Goal: Task Accomplishment & Management: Use online tool/utility

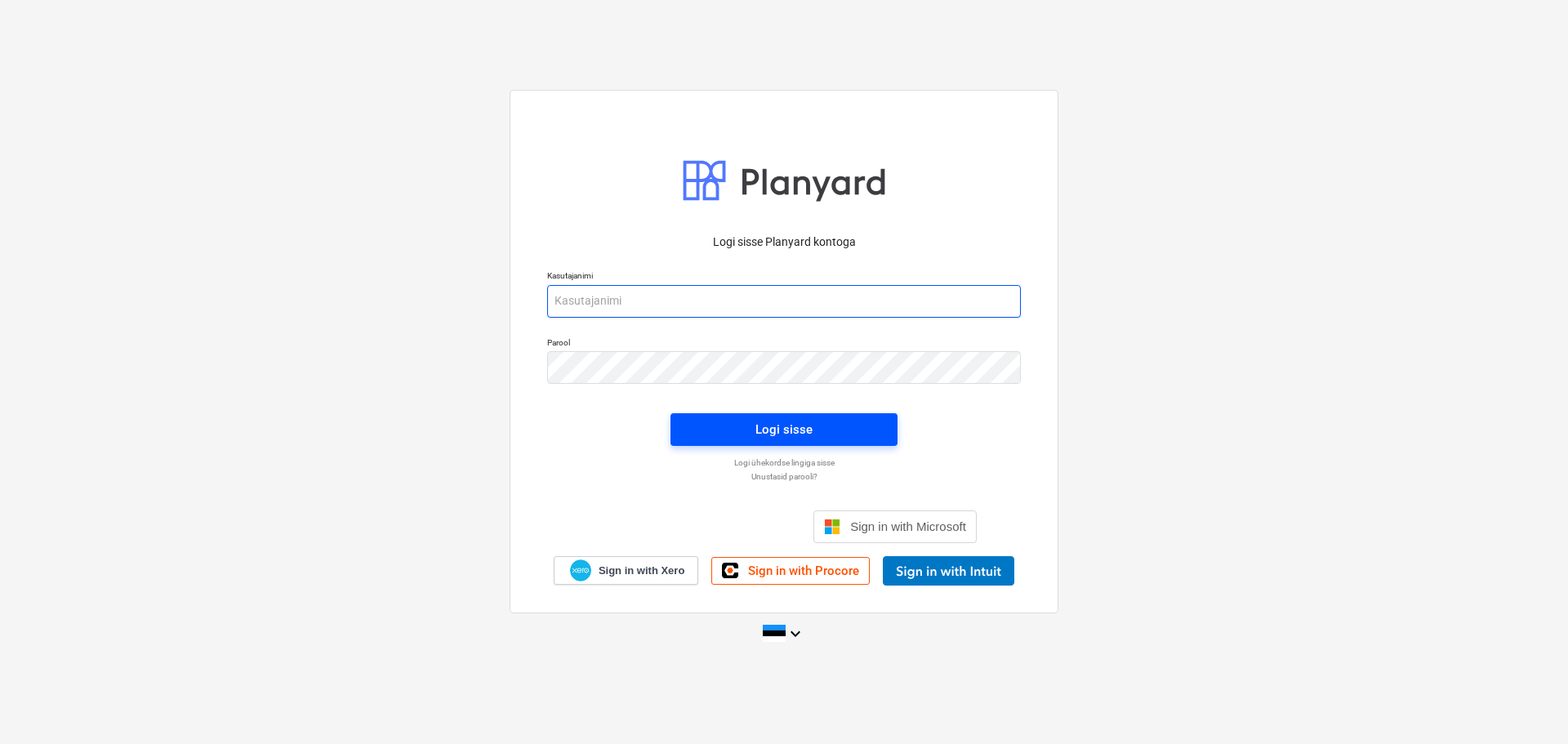
type input "[EMAIL_ADDRESS][DOMAIN_NAME]"
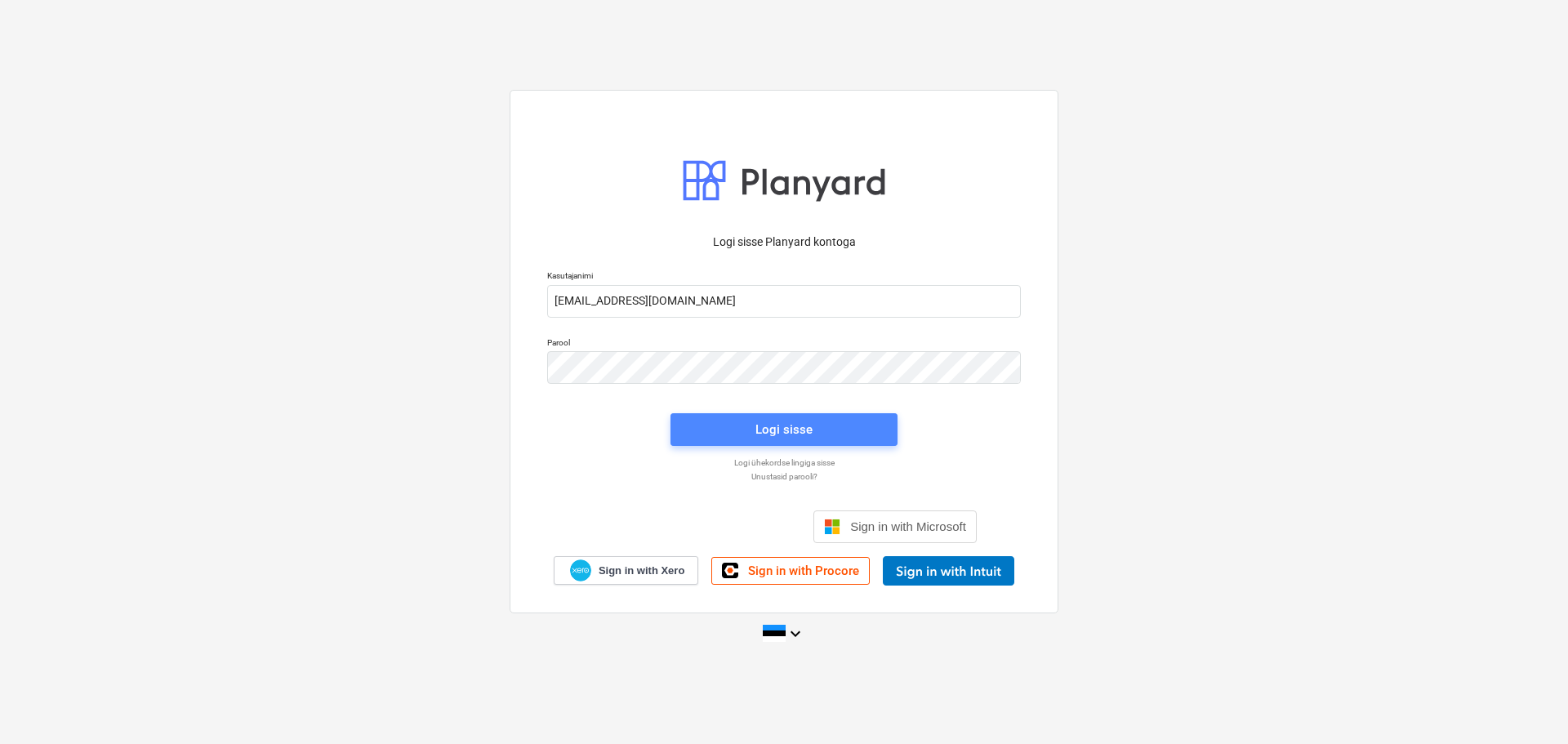
click at [784, 425] on div "Logi sisse" at bounding box center [784, 430] width 57 height 21
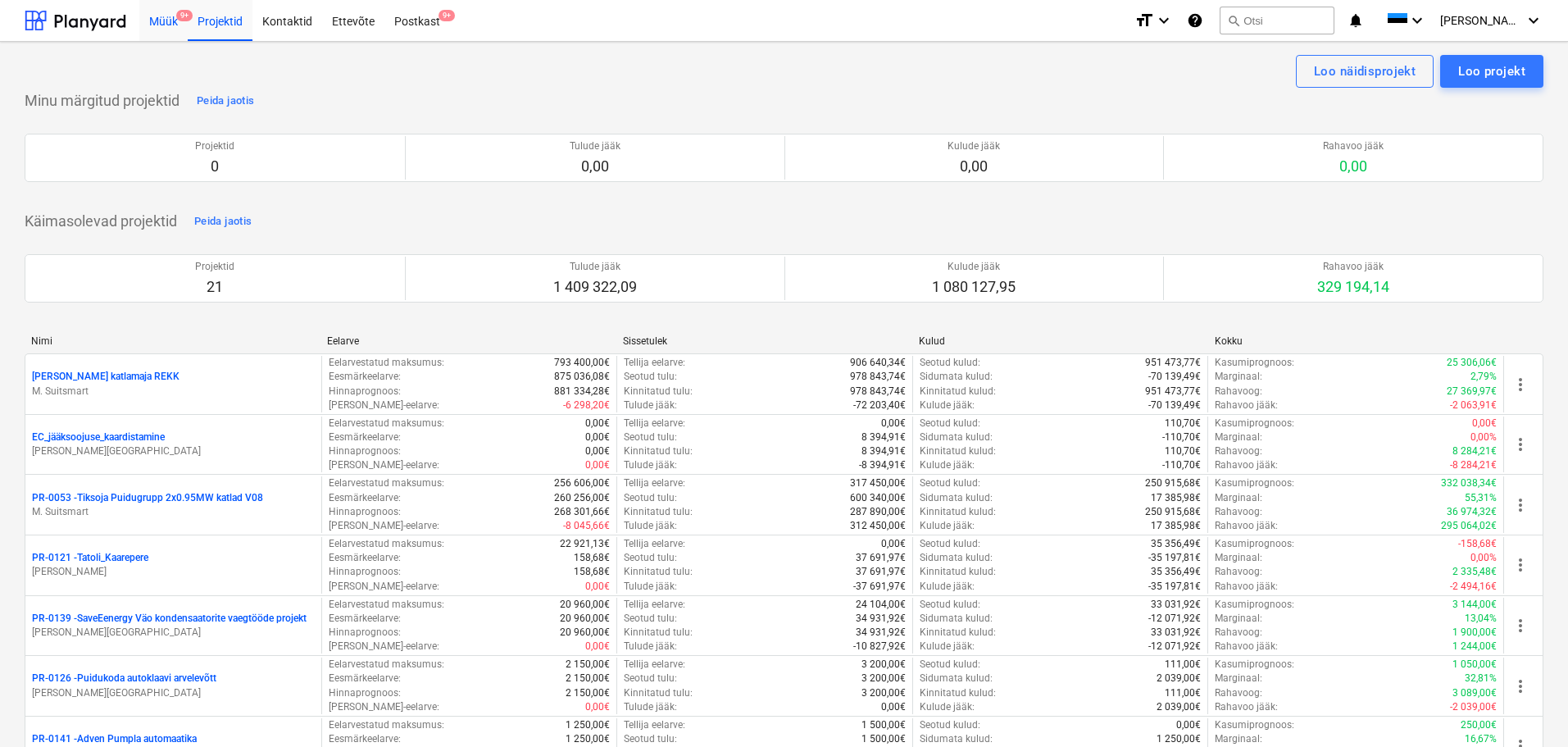
click at [173, 28] on div "Müük 9+" at bounding box center [163, 20] width 48 height 42
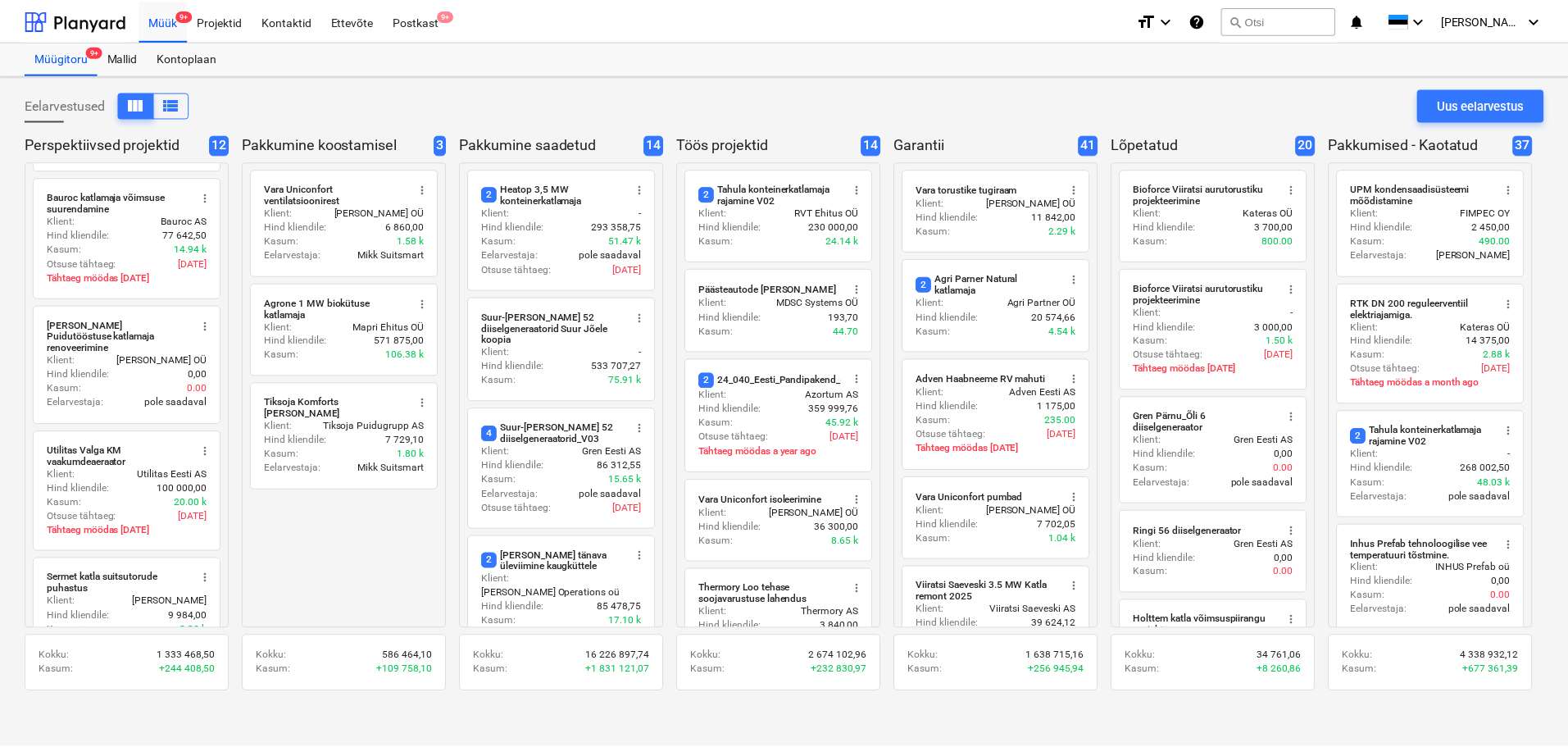
scroll to position [574, 0]
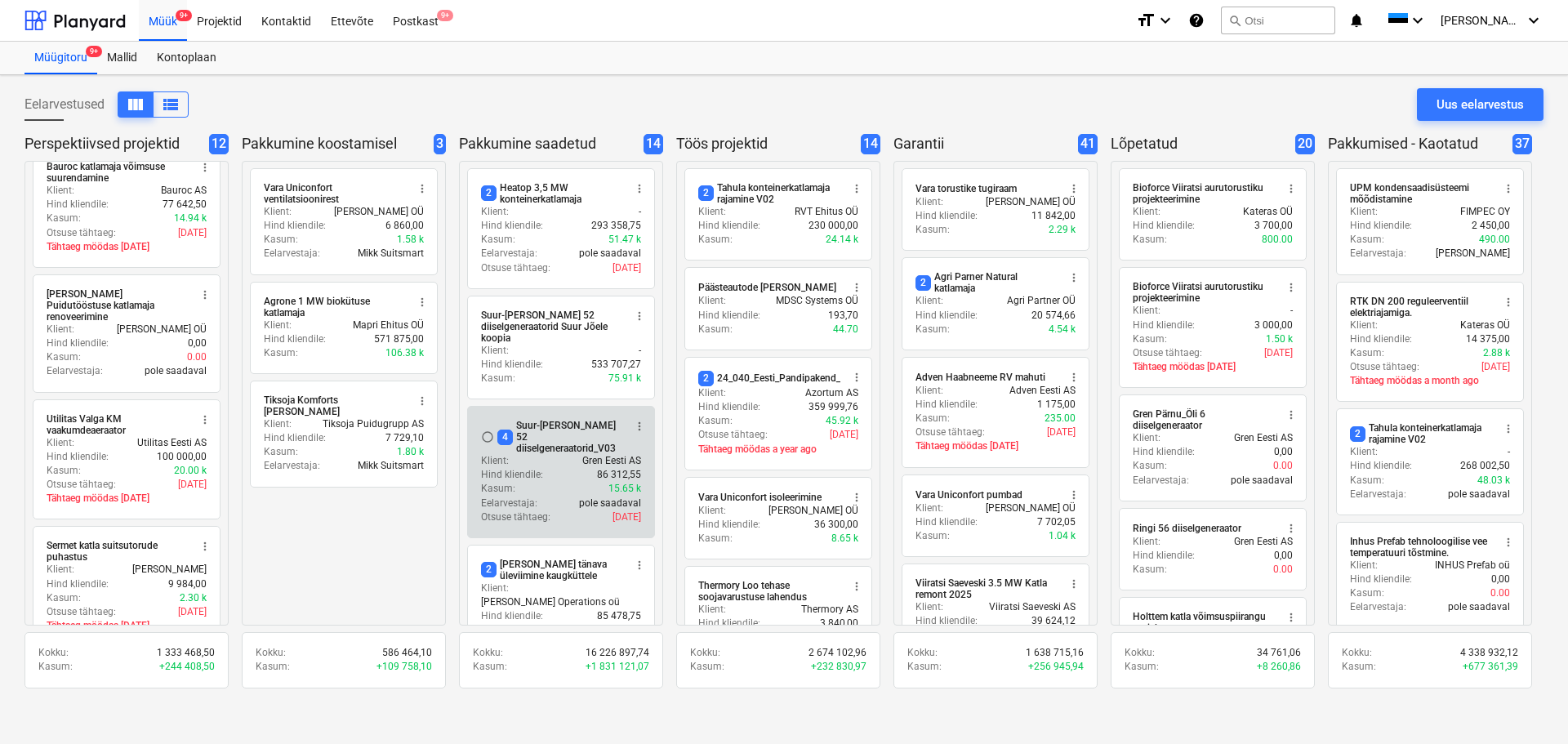
click at [529, 420] on div "4 Suur-[PERSON_NAME] 52 diiselgeneraatorid_V03" at bounding box center [561, 437] width 126 height 34
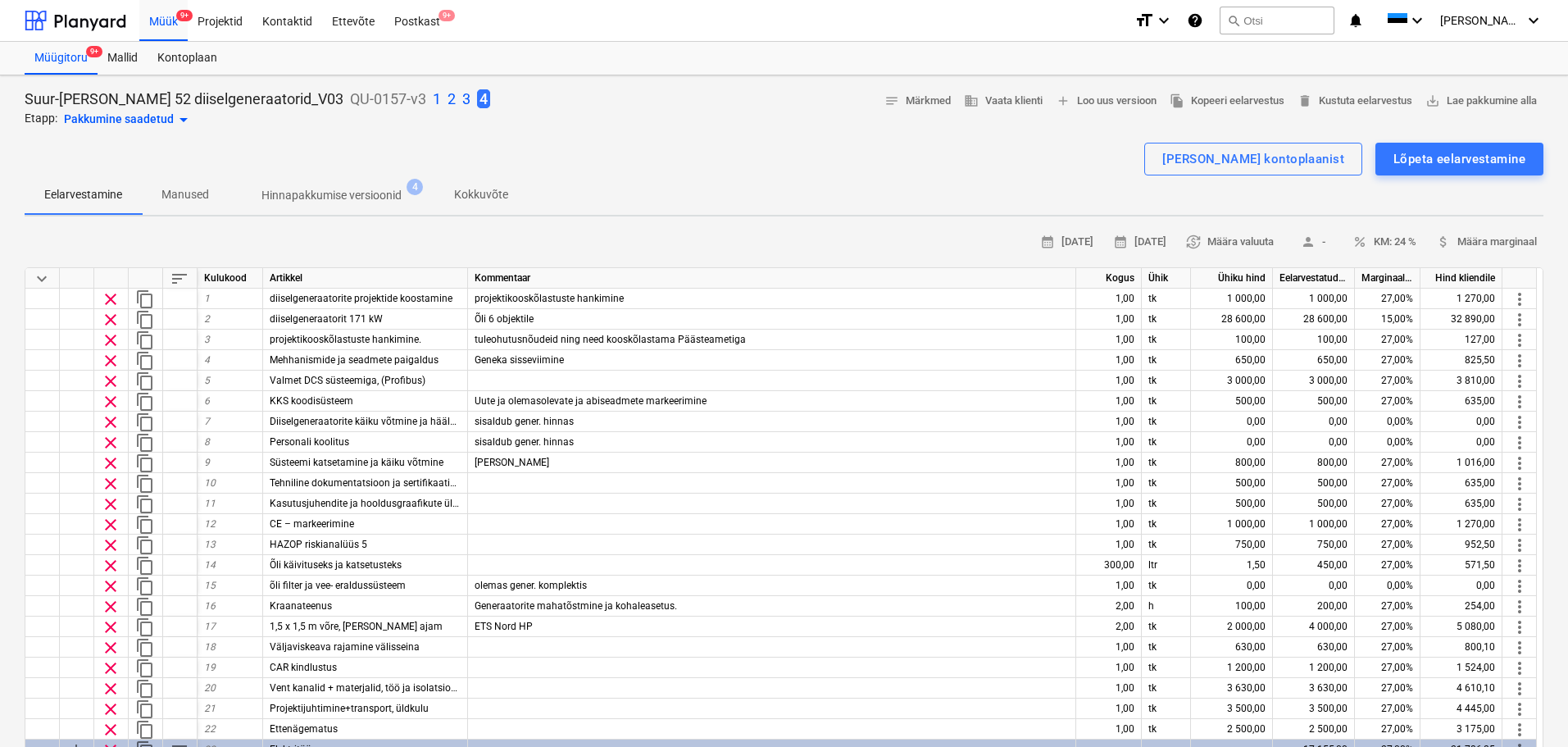
click at [463, 94] on p "3" at bounding box center [467, 99] width 8 height 20
click at [448, 98] on p "2" at bounding box center [452, 99] width 8 height 20
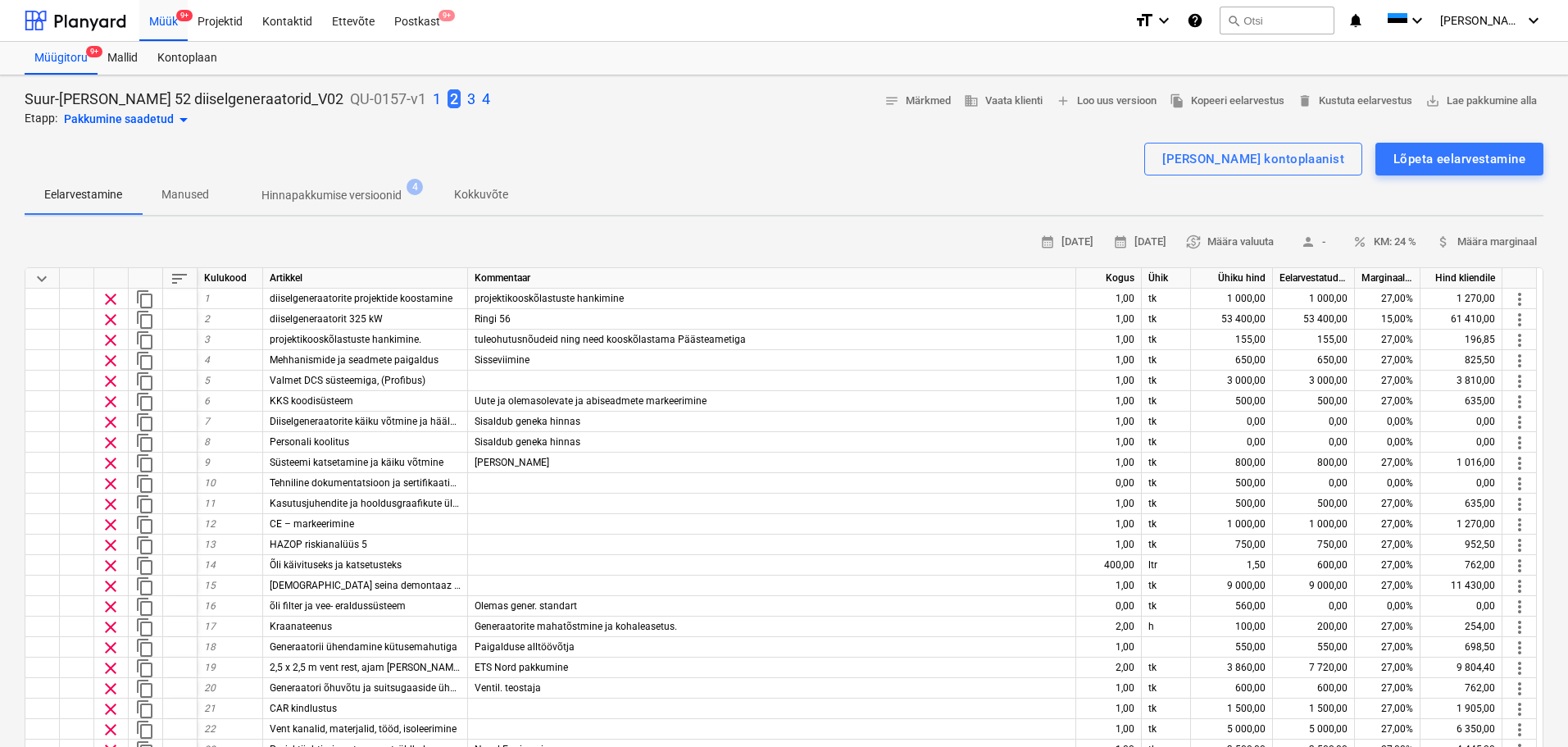
click at [433, 97] on p "1" at bounding box center [437, 99] width 8 height 20
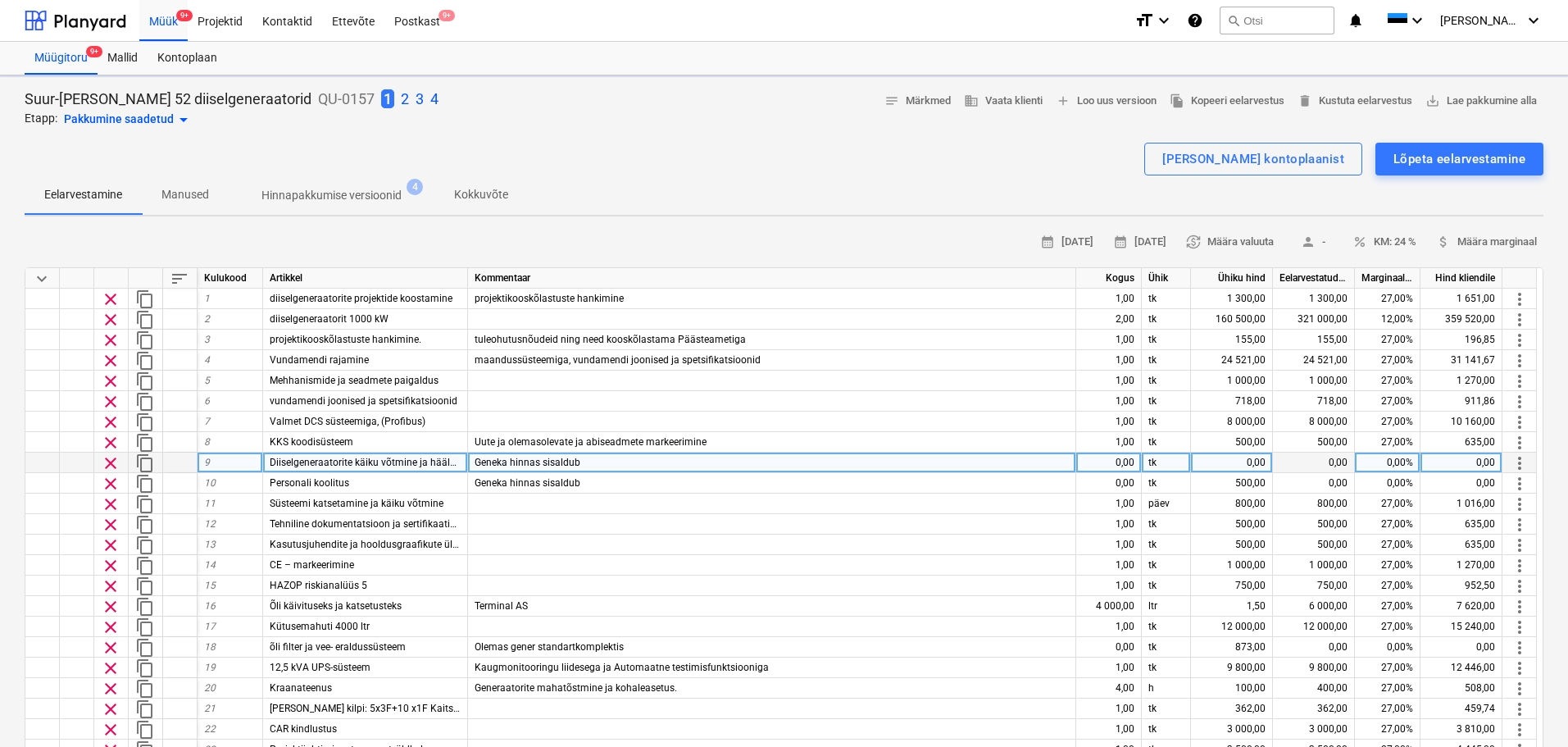
type textarea "x"
